Goal: Navigation & Orientation: Find specific page/section

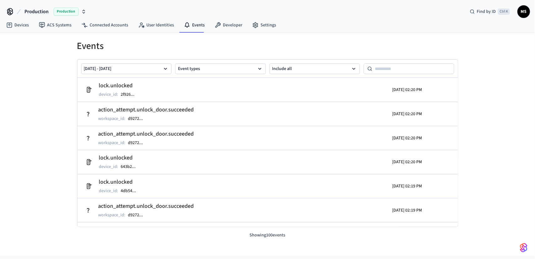
click at [191, 23] on link "Events" at bounding box center [194, 24] width 31 height 11
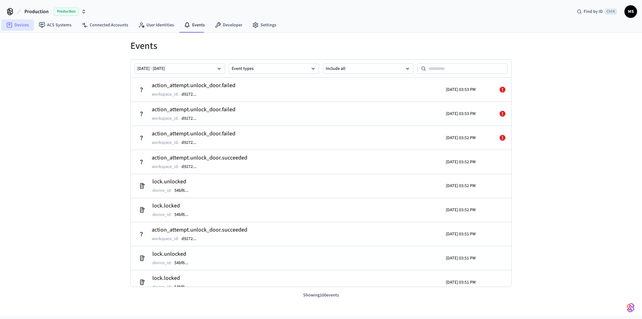
click at [21, 24] on link "Devices" at bounding box center [17, 24] width 33 height 11
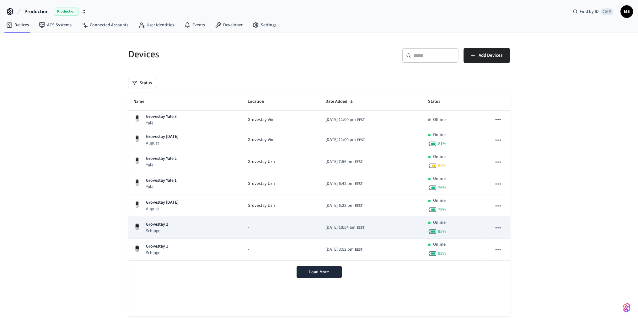
click at [187, 231] on div "Grovestay 2 Schlage" at bounding box center [185, 227] width 104 height 13
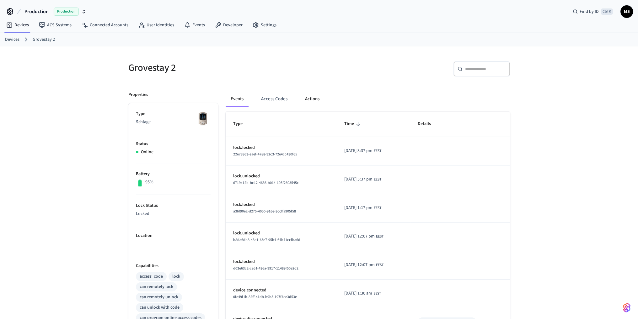
click at [312, 95] on button "Actions" at bounding box center [312, 99] width 24 height 15
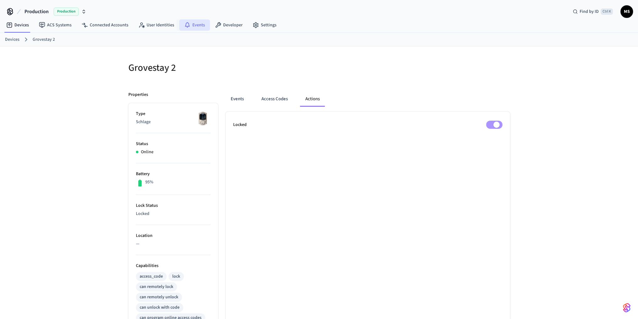
click at [202, 25] on link "Events" at bounding box center [194, 24] width 31 height 11
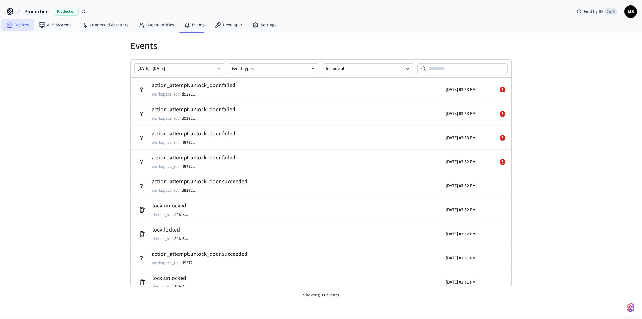
click at [24, 28] on link "Devices" at bounding box center [17, 24] width 33 height 11
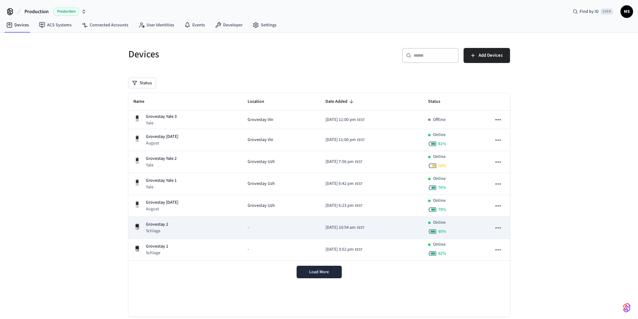
click at [197, 232] on div "Grovestay 2 Schlage" at bounding box center [185, 227] width 104 height 13
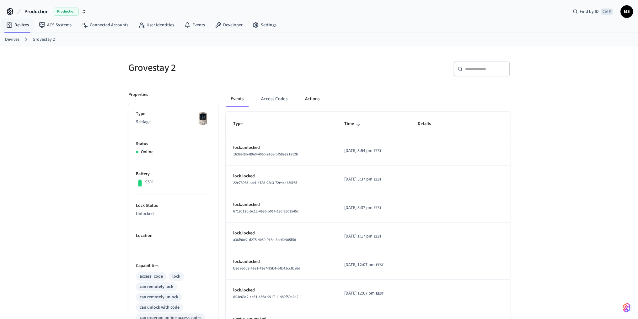
click at [314, 100] on button "Actions" at bounding box center [312, 99] width 24 height 15
click at [308, 98] on button "Actions" at bounding box center [312, 99] width 24 height 15
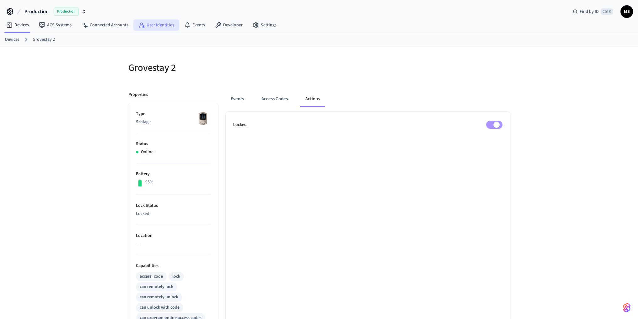
click at [148, 23] on link "User Identities" at bounding box center [156, 24] width 46 height 11
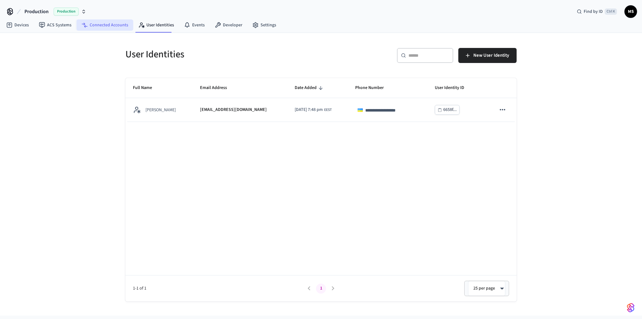
click at [109, 24] on link "Connected Accounts" at bounding box center [105, 24] width 57 height 11
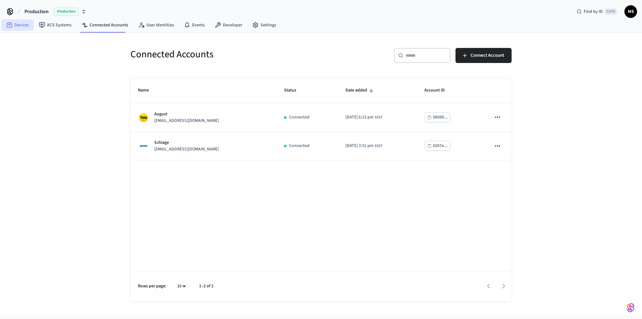
click at [25, 26] on link "Devices" at bounding box center [17, 24] width 33 height 11
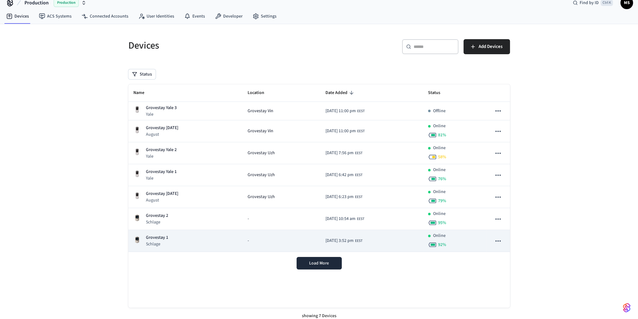
scroll to position [14, 0]
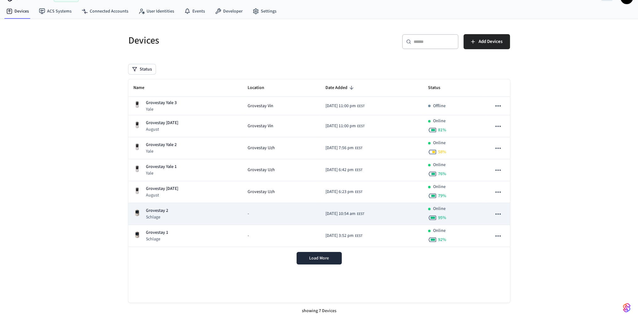
click at [215, 212] on div "Grovestay 2 Schlage" at bounding box center [185, 214] width 104 height 13
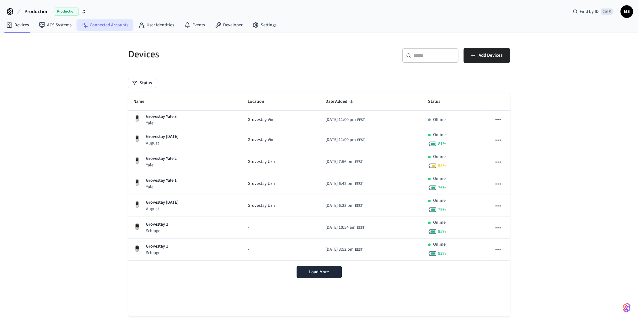
click at [112, 25] on link "Connected Accounts" at bounding box center [105, 24] width 57 height 11
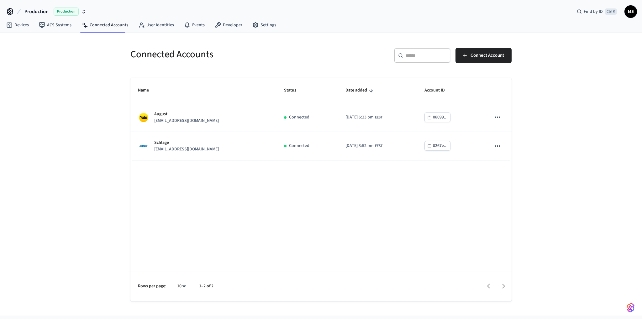
click at [88, 221] on div "Connected Accounts ​ ​ Connect Account Name Status Date added Account ID August…" at bounding box center [321, 174] width 642 height 283
click at [595, 172] on div "Connected Accounts ​ ​ Connect Account Name Status Date added Account ID August…" at bounding box center [321, 174] width 642 height 283
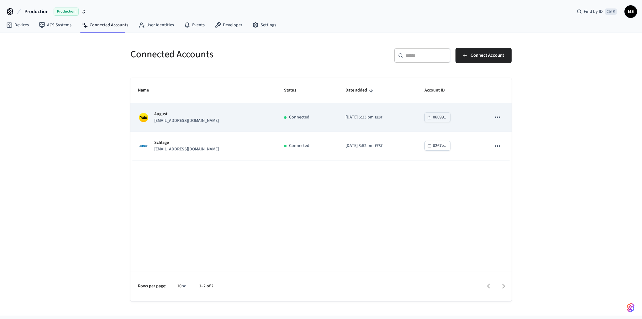
click at [246, 126] on td "August [EMAIL_ADDRESS][DOMAIN_NAME]" at bounding box center [203, 117] width 146 height 29
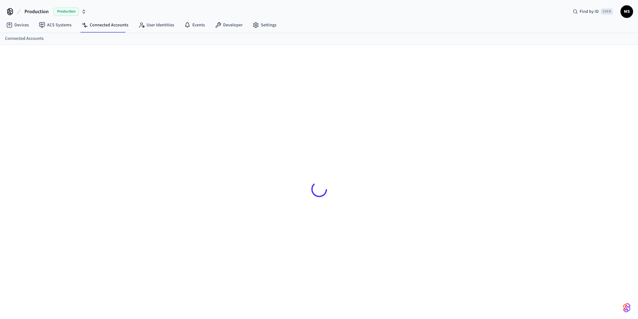
click at [250, 125] on div at bounding box center [318, 189] width 391 height 259
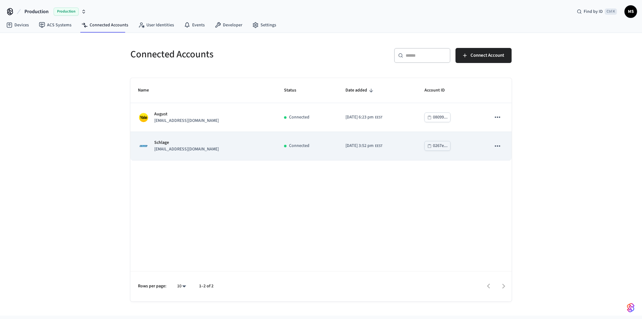
click at [277, 150] on td "Connected" at bounding box center [307, 146] width 61 height 29
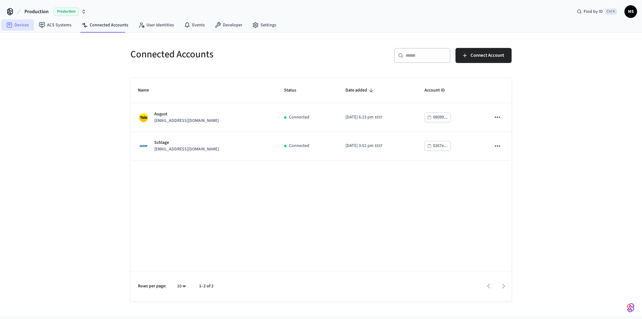
click at [10, 23] on icon at bounding box center [9, 25] width 6 height 6
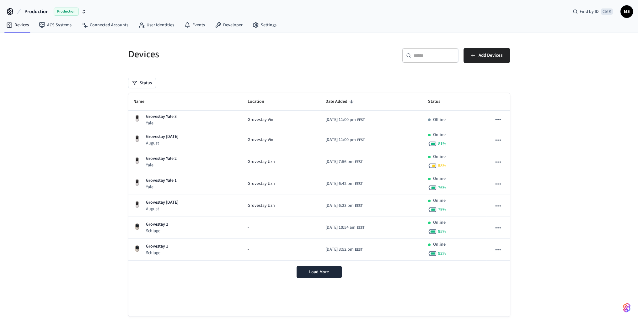
click at [588, 172] on div "Devices ​ ​ Add Devices Status Name Location Date Added Status [GEOGRAPHIC_DATA…" at bounding box center [319, 183] width 638 height 300
click at [50, 24] on link "ACS Systems" at bounding box center [55, 24] width 43 height 11
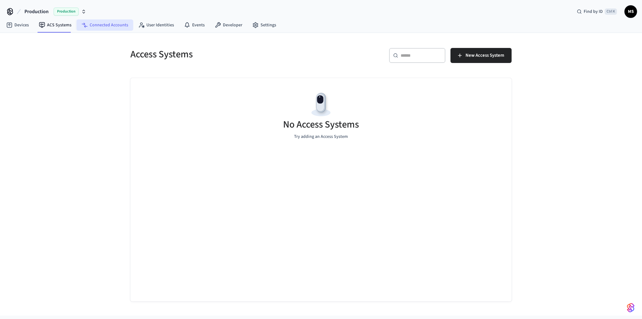
click at [113, 26] on link "Connected Accounts" at bounding box center [105, 24] width 57 height 11
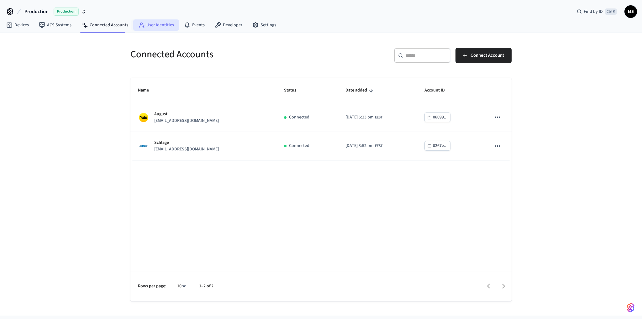
click at [166, 29] on link "User Identities" at bounding box center [156, 24] width 46 height 11
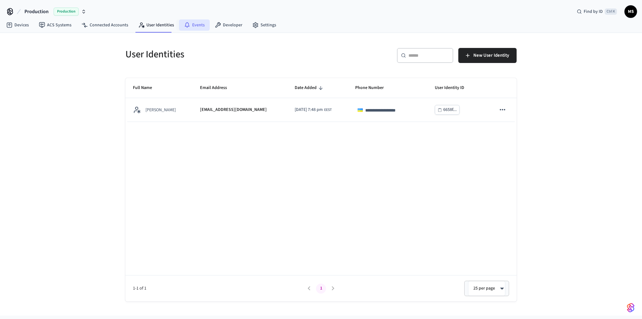
click at [198, 28] on link "Events" at bounding box center [194, 24] width 31 height 11
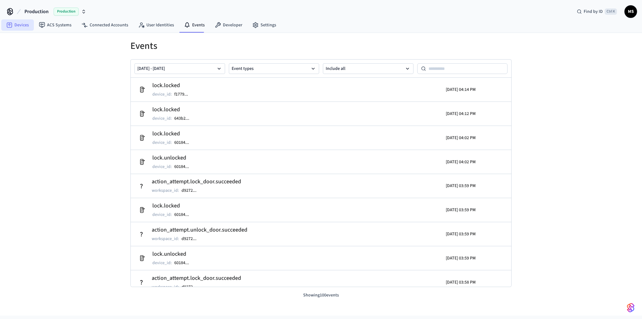
click at [25, 27] on link "Devices" at bounding box center [17, 24] width 33 height 11
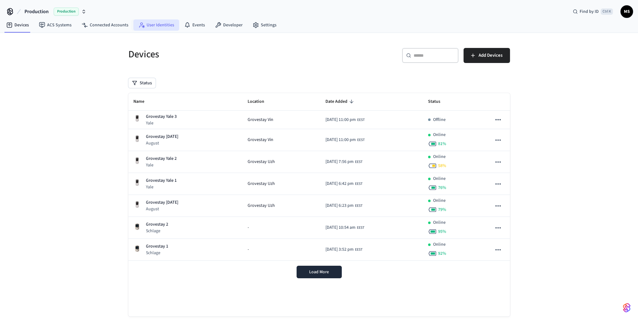
click at [156, 26] on link "User Identities" at bounding box center [156, 24] width 46 height 11
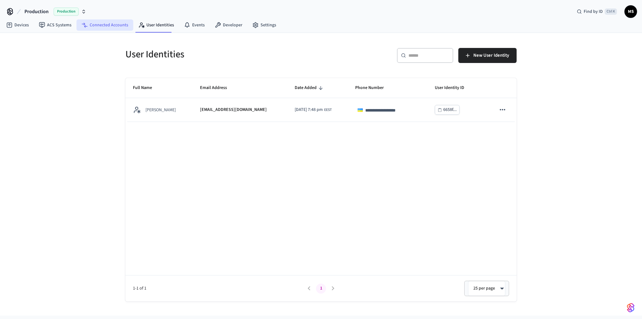
click at [110, 23] on link "Connected Accounts" at bounding box center [105, 24] width 57 height 11
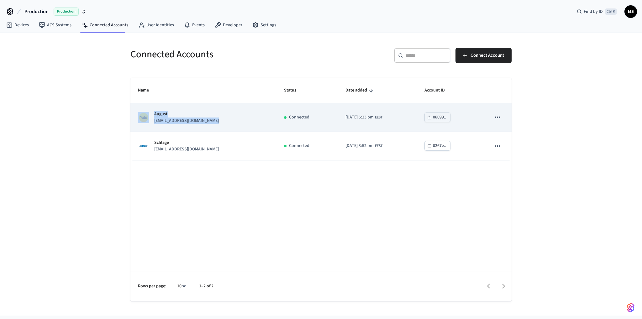
drag, startPoint x: 218, startPoint y: 120, endPoint x: 146, endPoint y: 126, distance: 72.7
click at [146, 126] on td "August [EMAIL_ADDRESS][DOMAIN_NAME]" at bounding box center [203, 117] width 146 height 29
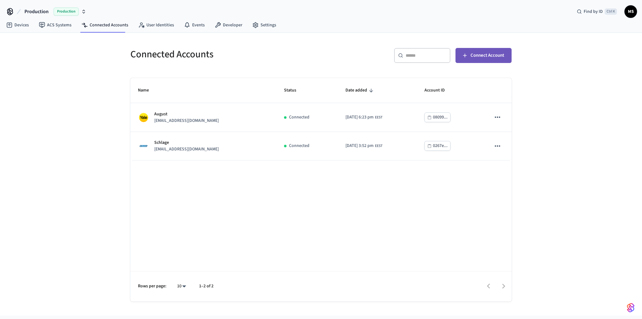
click at [484, 54] on span "Connect Account" at bounding box center [488, 55] width 34 height 8
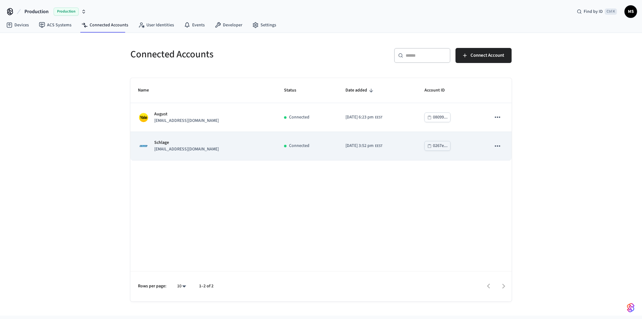
click at [225, 143] on div "Schlage [EMAIL_ADDRESS][DOMAIN_NAME]" at bounding box center [203, 146] width 131 height 13
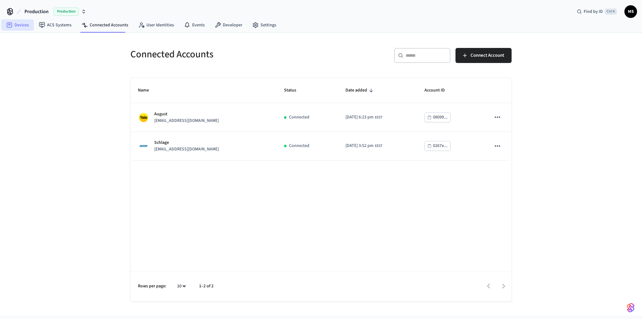
click at [17, 26] on link "Devices" at bounding box center [17, 24] width 33 height 11
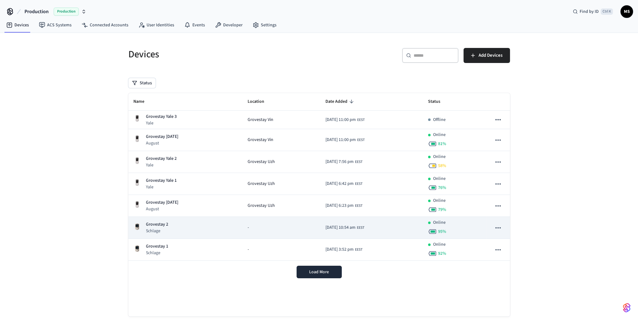
click at [472, 228] on div "Online 95 %" at bounding box center [454, 228] width 53 height 17
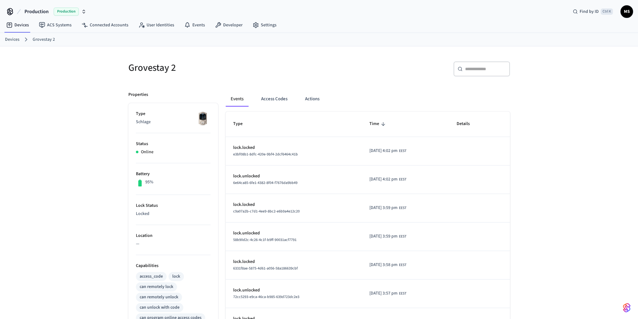
scroll to position [145, 0]
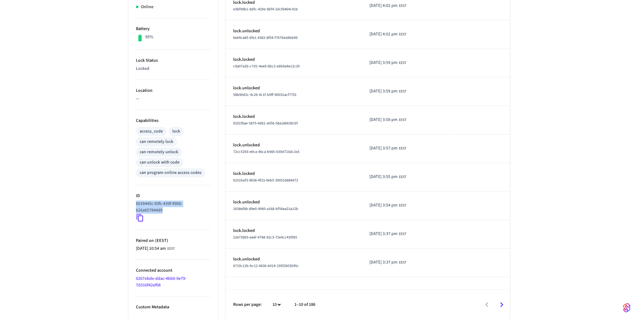
drag, startPoint x: 162, startPoint y: 211, endPoint x: 135, endPoint y: 204, distance: 27.3
click at [135, 204] on ul "Type Schlage Status Online Battery 95% Lock Status Locked Location — Capabiliti…" at bounding box center [173, 139] width 90 height 362
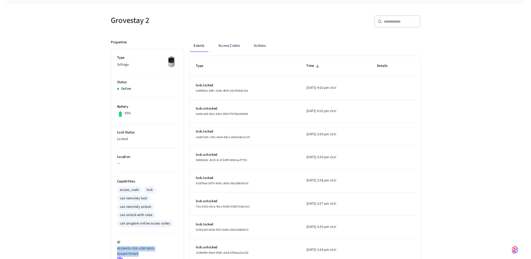
scroll to position [0, 0]
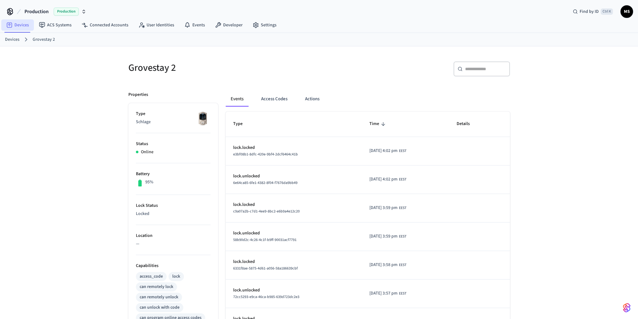
click at [23, 23] on link "Devices" at bounding box center [17, 24] width 33 height 11
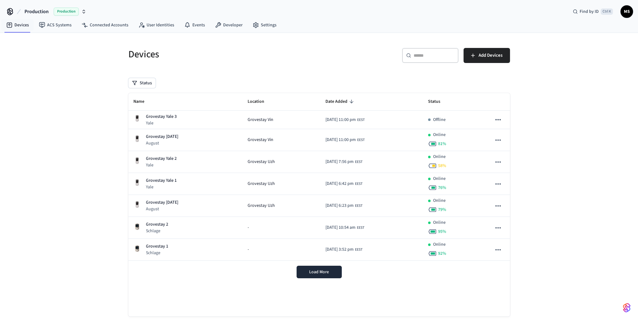
click at [555, 134] on div "Devices ​ ​ Add Devices Status Name Location Date Added Status [GEOGRAPHIC_DATA…" at bounding box center [319, 183] width 638 height 300
